Goal: Information Seeking & Learning: Learn about a topic

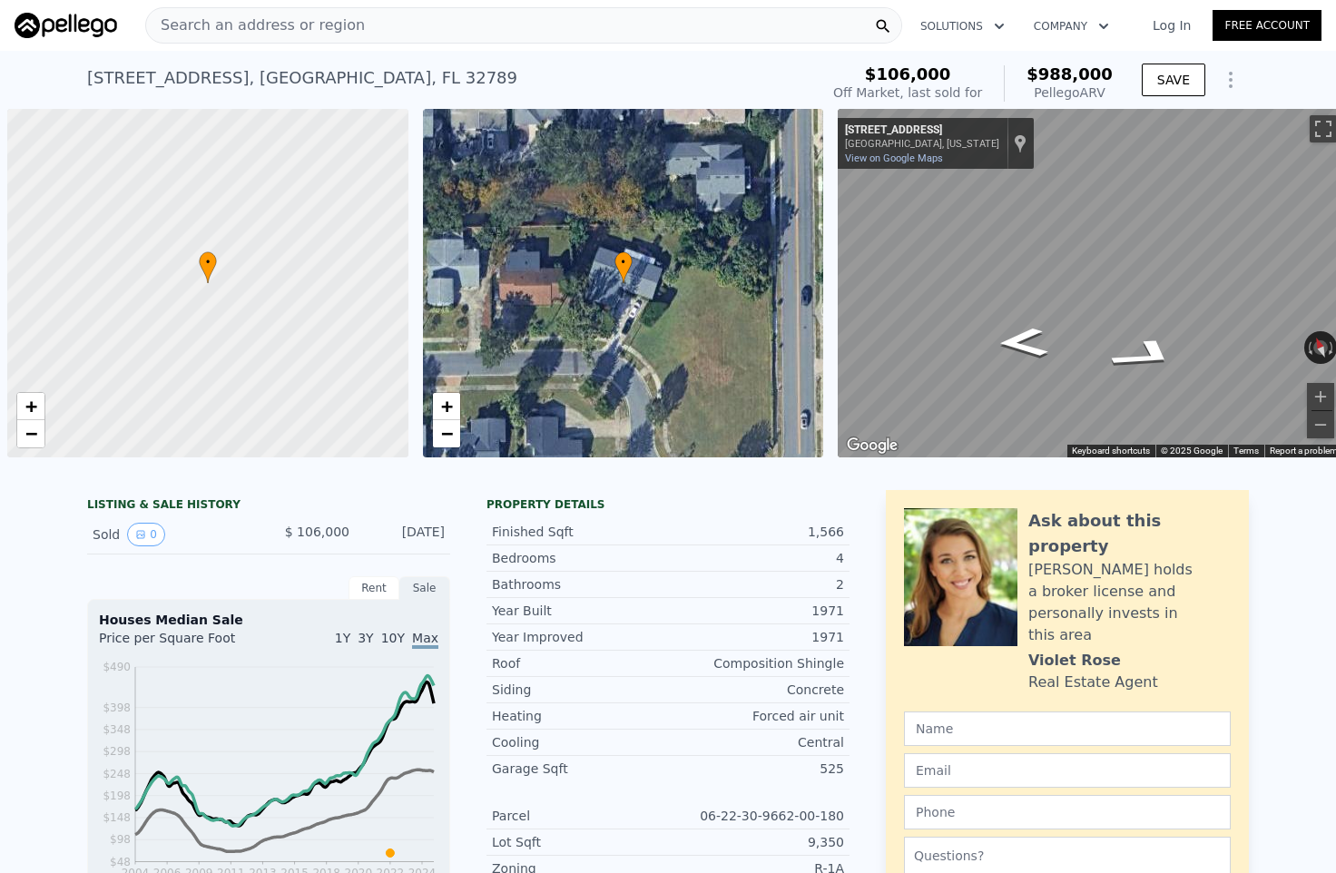
click at [66, 31] on img at bounding box center [66, 25] width 103 height 25
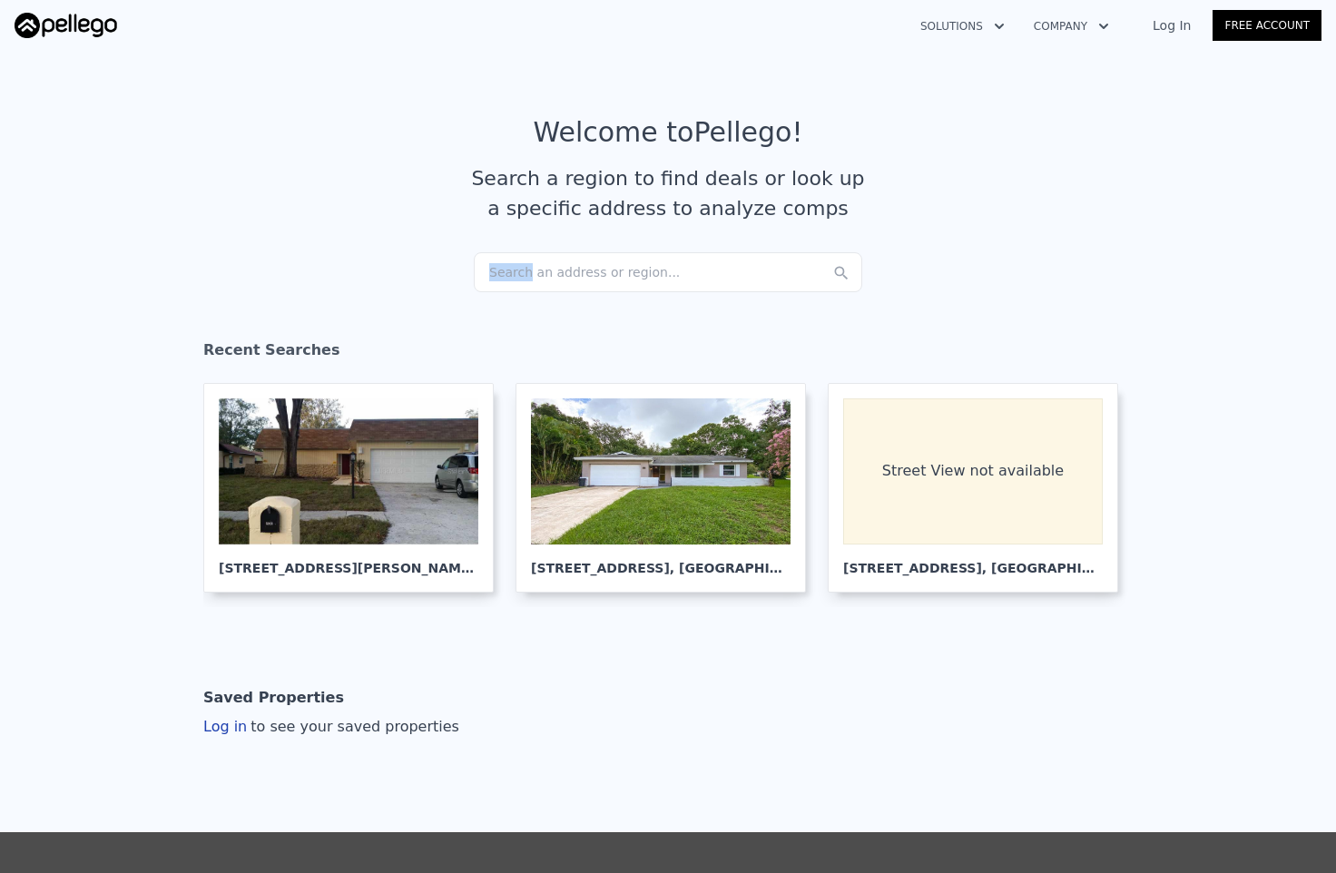
click at [528, 277] on div "Search an address or region..." at bounding box center [668, 272] width 388 height 40
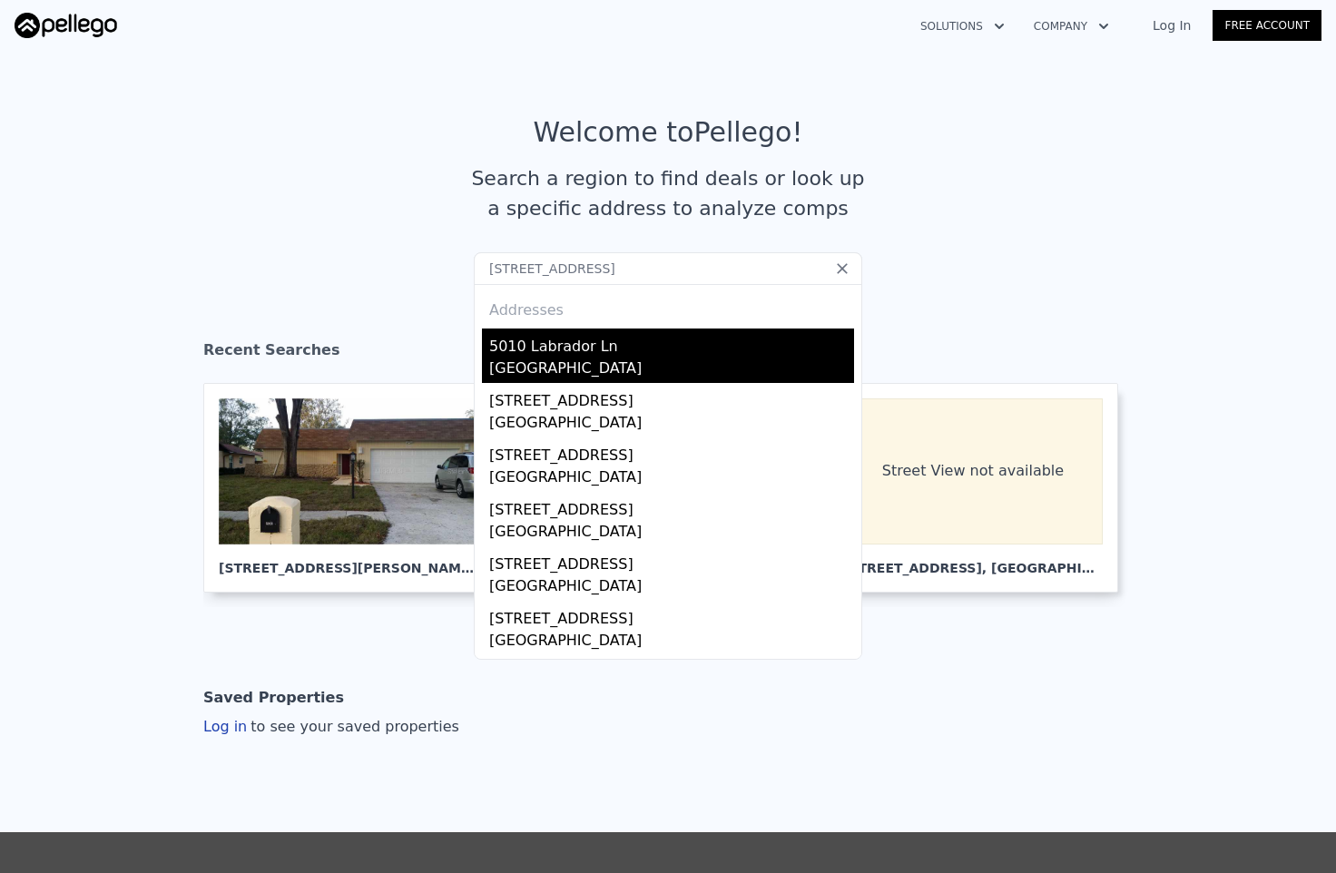
type input "[STREET_ADDRESS]"
click at [554, 352] on div "5010 Labrador Ln" at bounding box center [671, 343] width 365 height 29
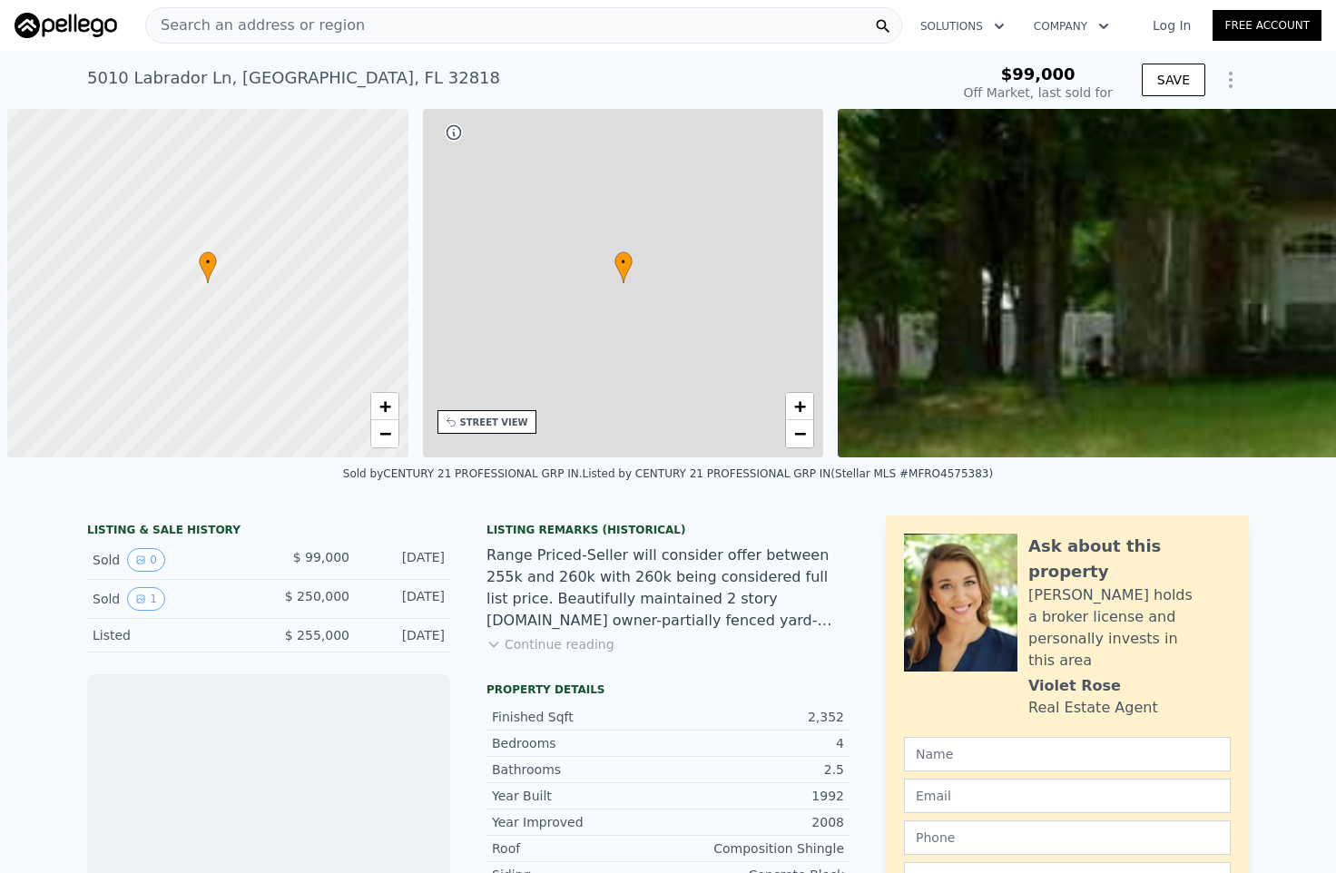
scroll to position [0, 7]
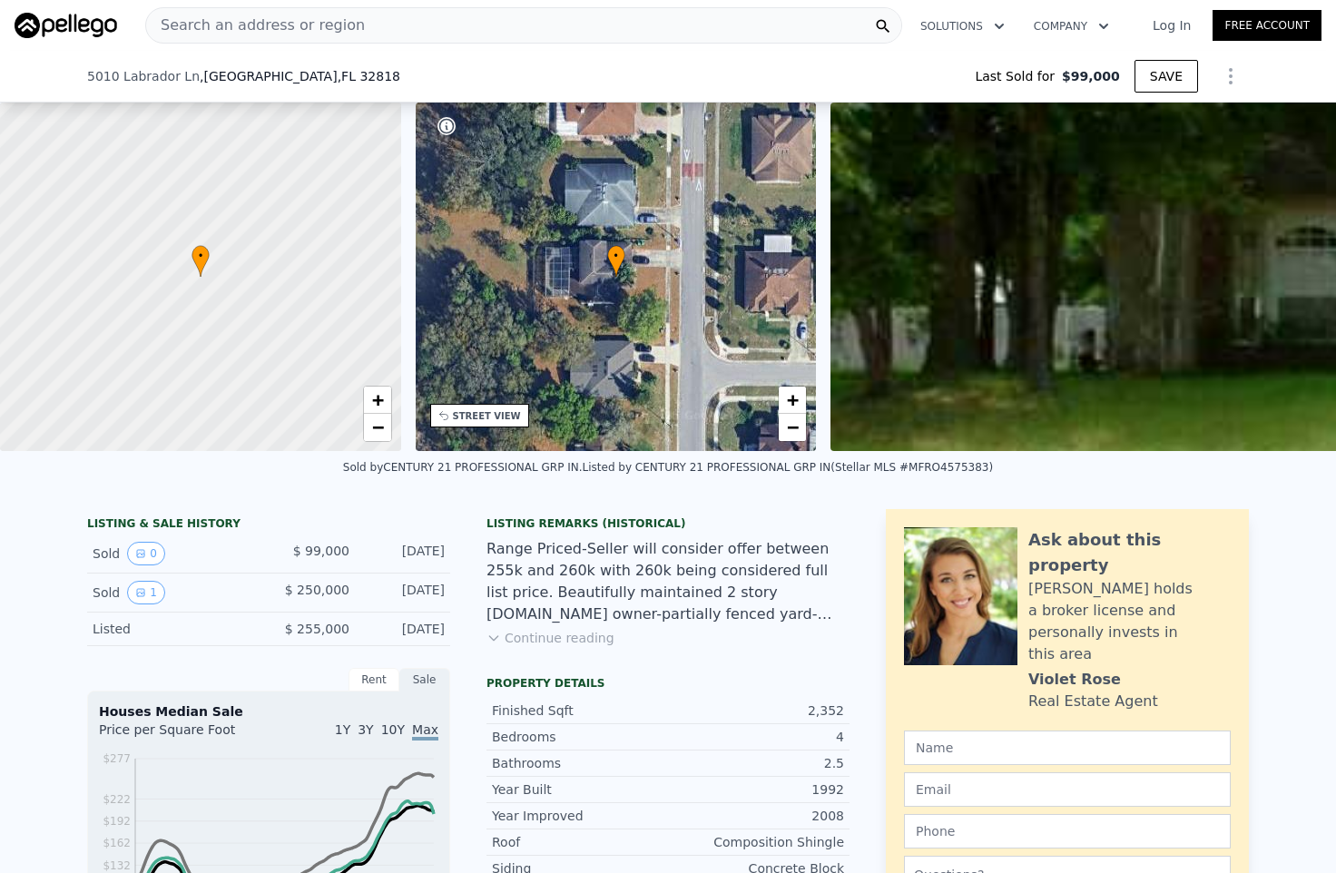
type input "$ 438,000"
type input "$ 145,139"
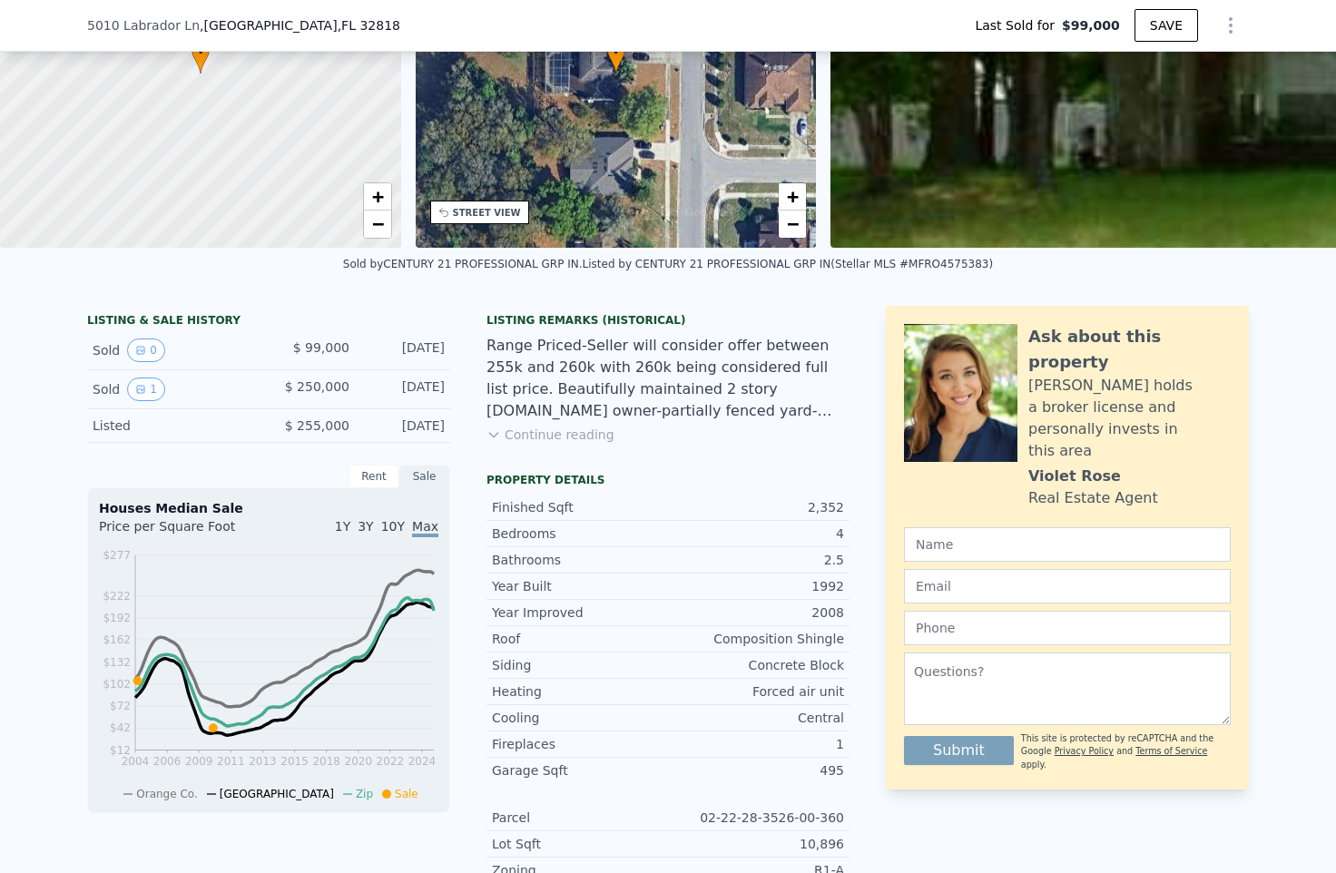
click at [524, 442] on button "Continue reading" at bounding box center [551, 435] width 128 height 18
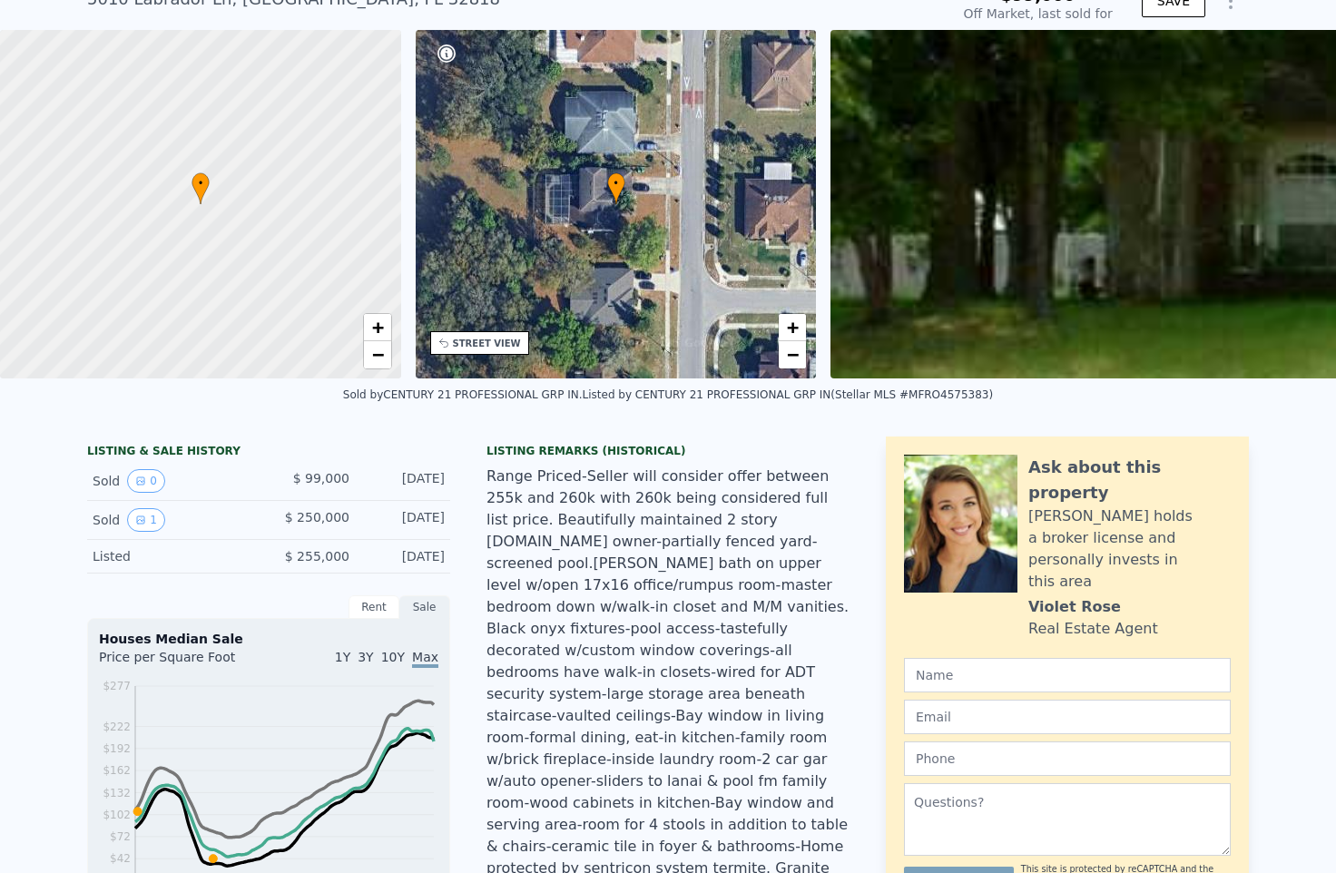
scroll to position [0, 0]
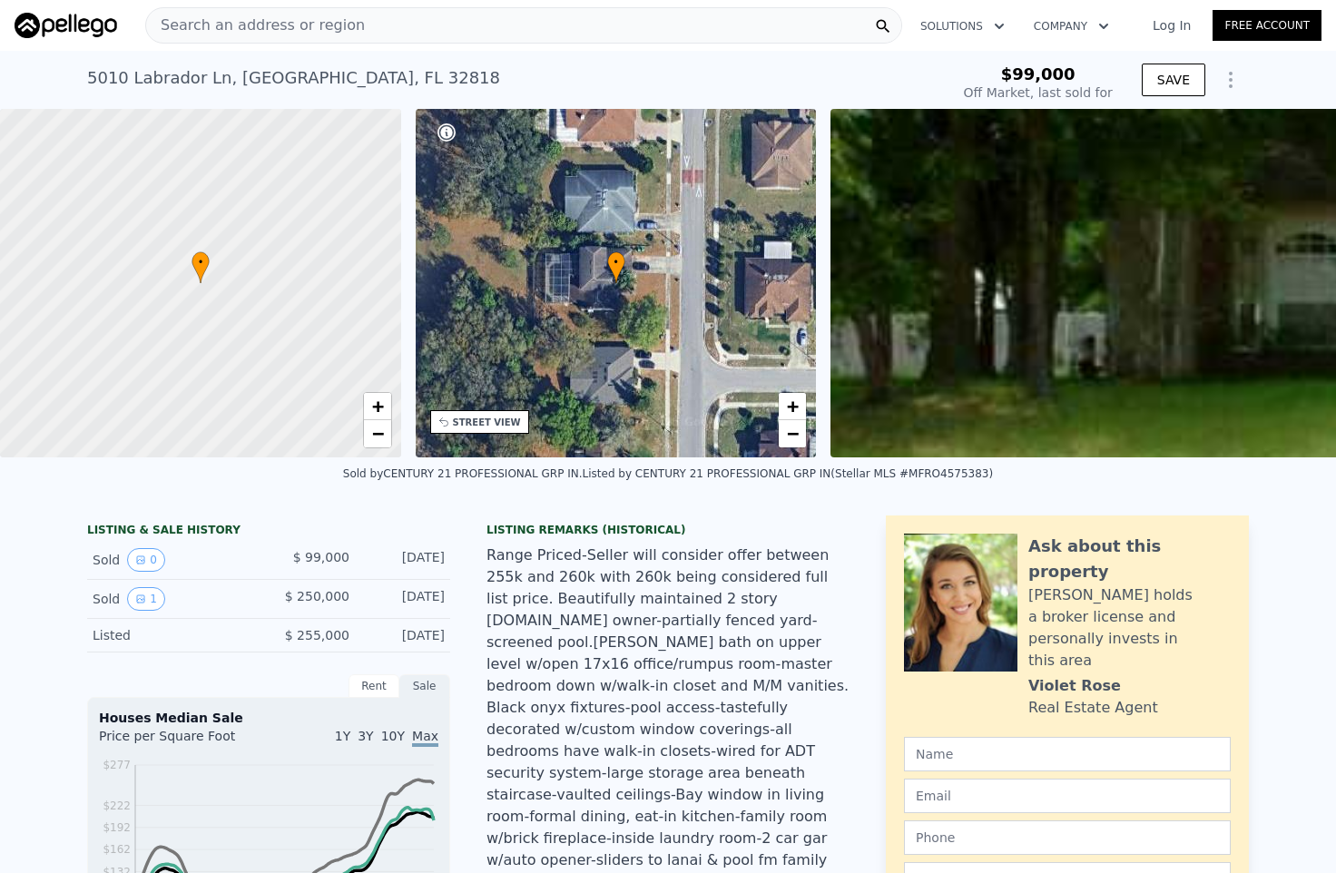
click at [270, 384] on div at bounding box center [200, 283] width 481 height 418
click at [378, 412] on span "+" at bounding box center [377, 406] width 12 height 23
click at [373, 408] on span "+" at bounding box center [377, 406] width 12 height 23
drag, startPoint x: 233, startPoint y: 312, endPoint x: 287, endPoint y: 317, distance: 53.7
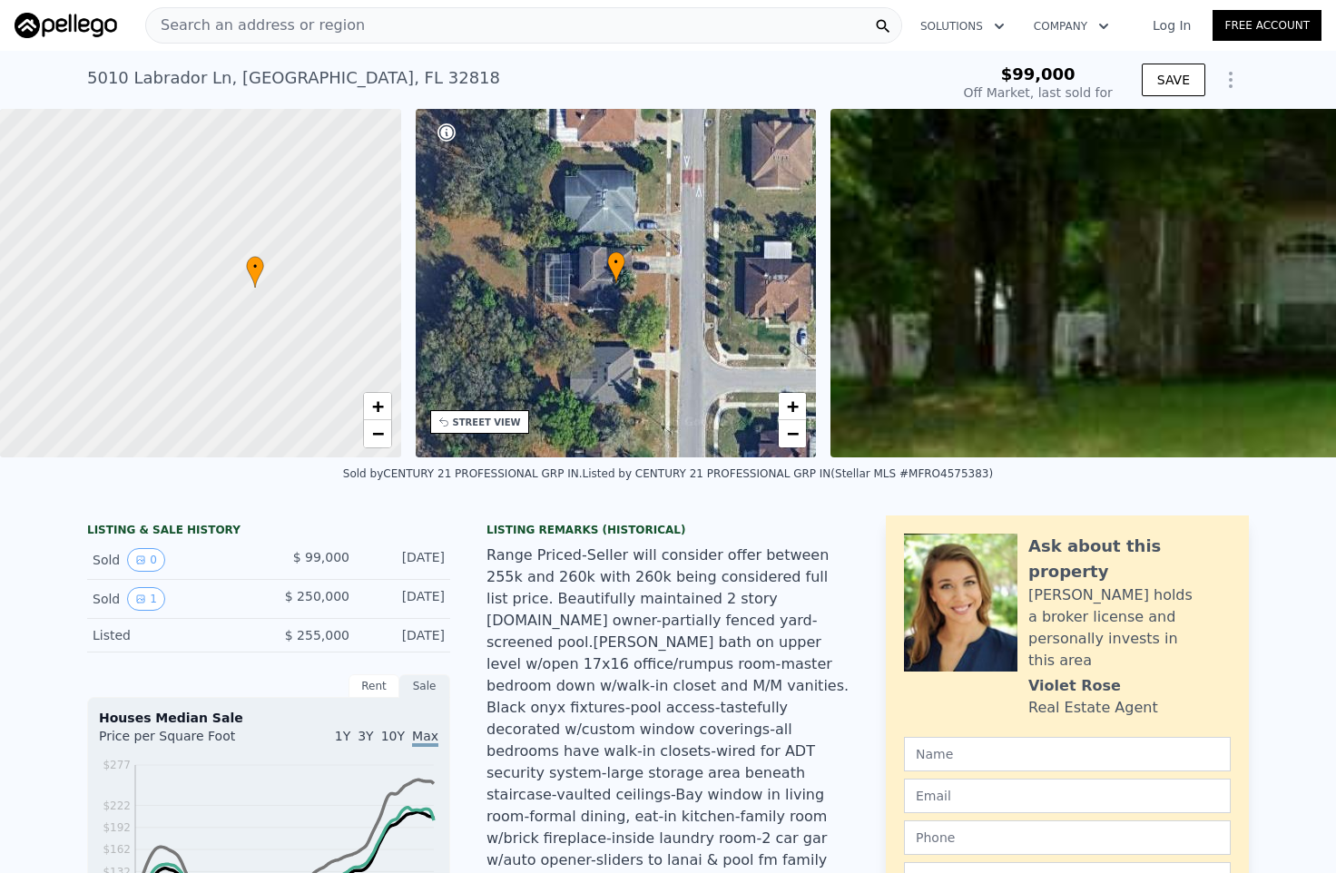
click at [287, 317] on div at bounding box center [200, 283] width 481 height 418
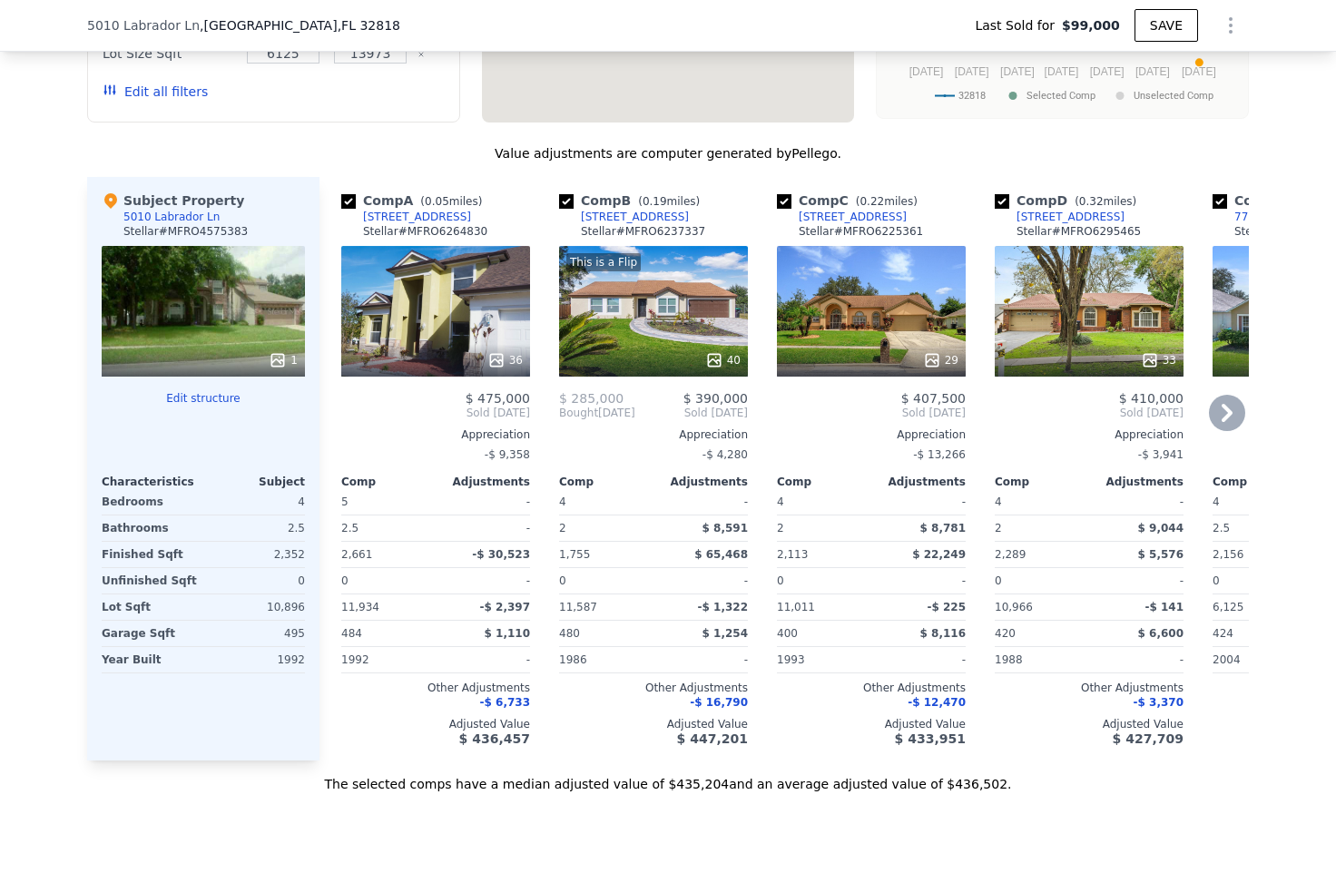
scroll to position [2028, 0]
